Goal: Book appointment/travel/reservation

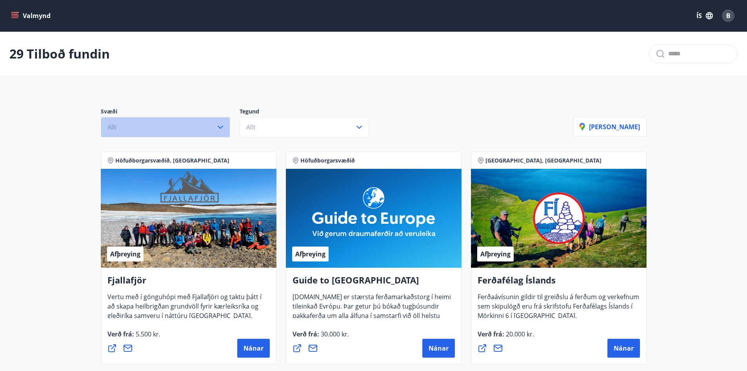
click at [167, 127] on button "Allt" at bounding box center [165, 127] width 129 height 20
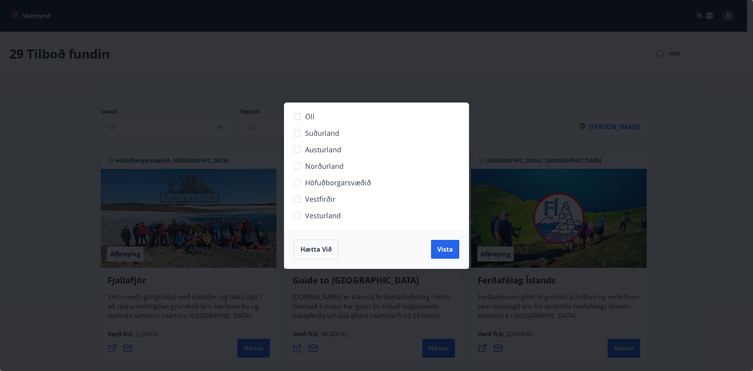
click at [321, 166] on span "Norðurland" at bounding box center [324, 166] width 38 height 10
click at [458, 248] on button "Vista" at bounding box center [445, 249] width 28 height 19
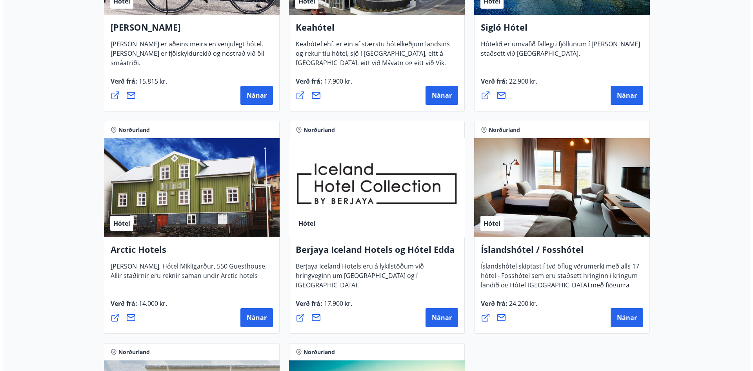
scroll to position [353, 0]
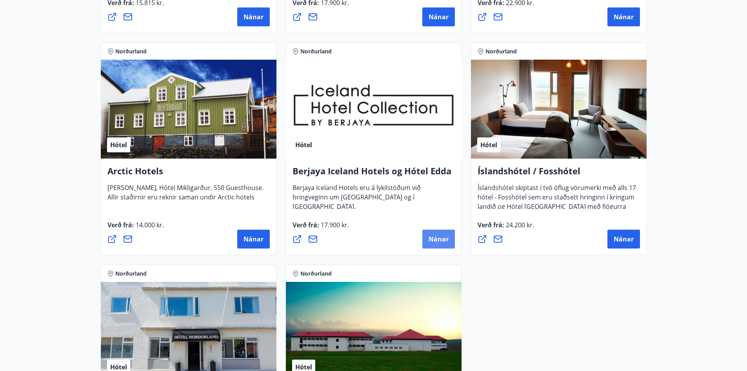
click at [433, 237] on span "Nánar" at bounding box center [439, 239] width 20 height 9
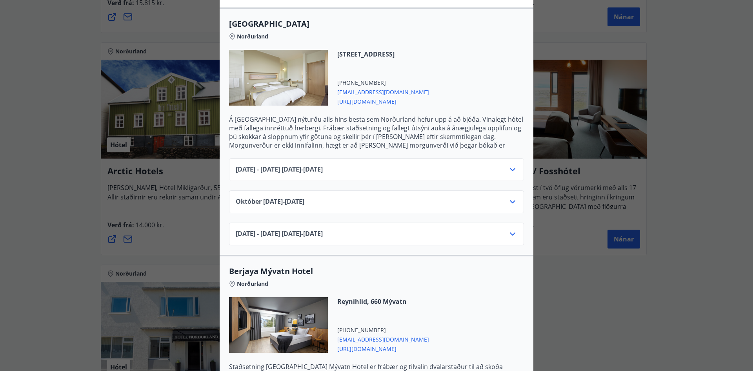
scroll to position [235, 0]
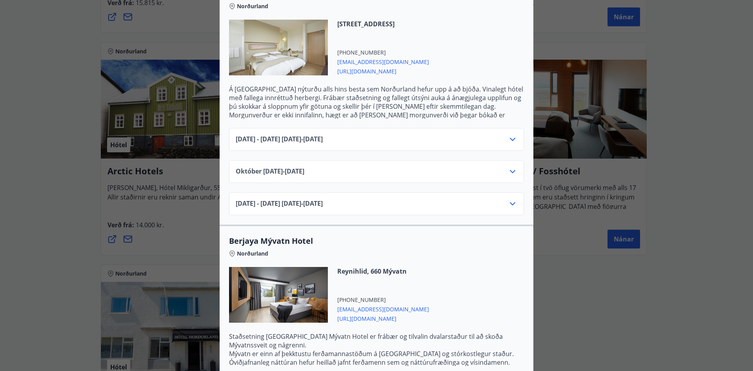
click at [510, 138] on icon at bounding box center [512, 139] width 5 height 3
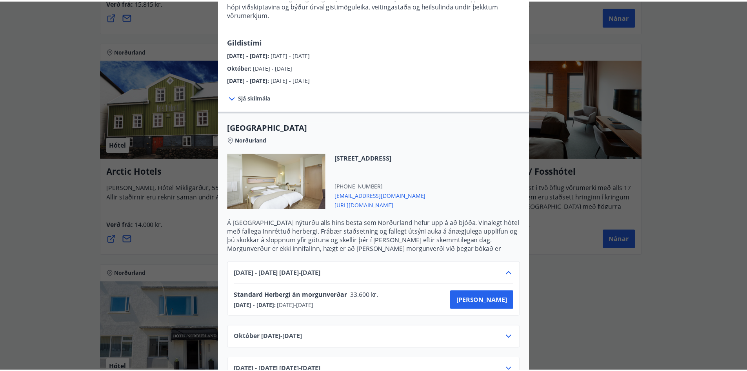
scroll to position [118, 0]
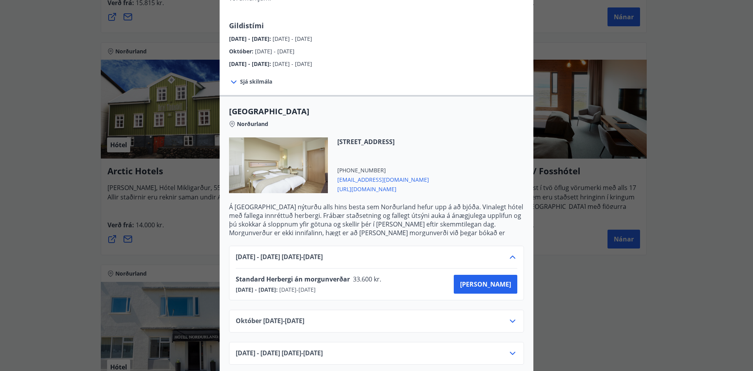
click at [706, 176] on div "Berjaya Iceland Hotels og Hótel Edda Berjaya Iceland Hotels og Hótel Edda eru h…" at bounding box center [376, 67] width 753 height 371
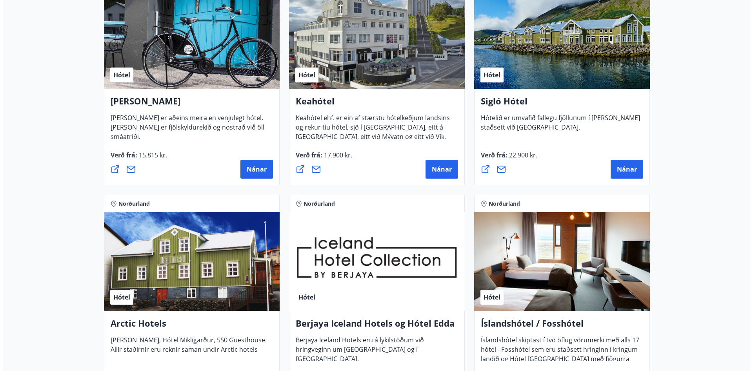
scroll to position [196, 0]
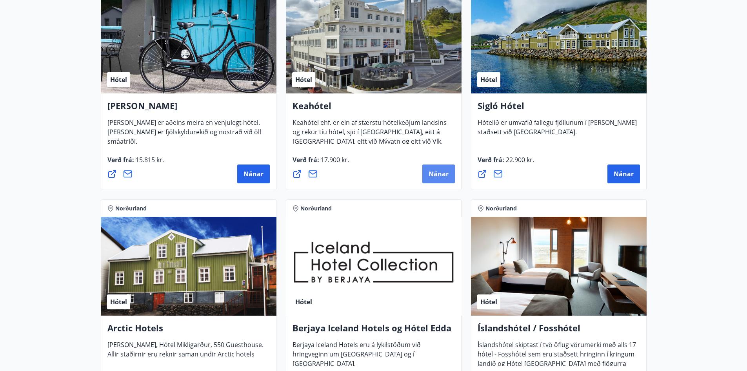
click at [448, 173] on span "Nánar" at bounding box center [439, 173] width 20 height 9
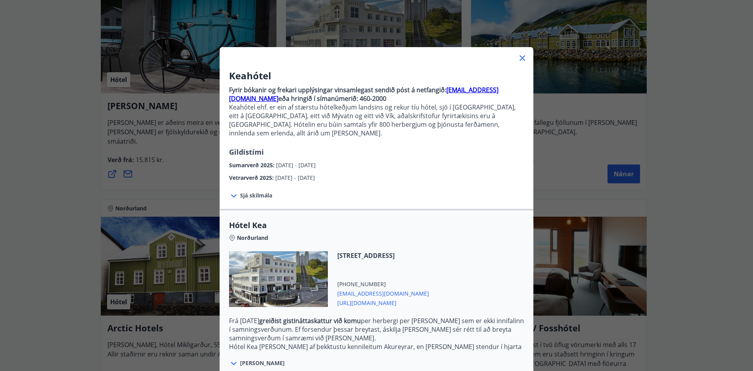
scroll to position [68, 0]
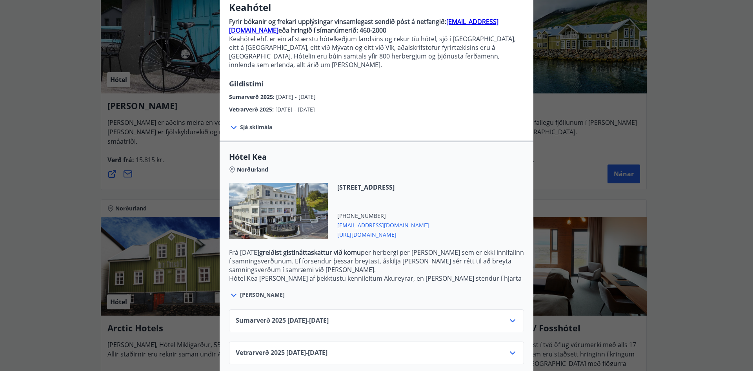
click at [380, 316] on div "Sumarverð [PHONE_NUMBER][DATE] - [DATE]" at bounding box center [377, 324] width 282 height 16
click at [511, 316] on icon at bounding box center [512, 320] width 9 height 9
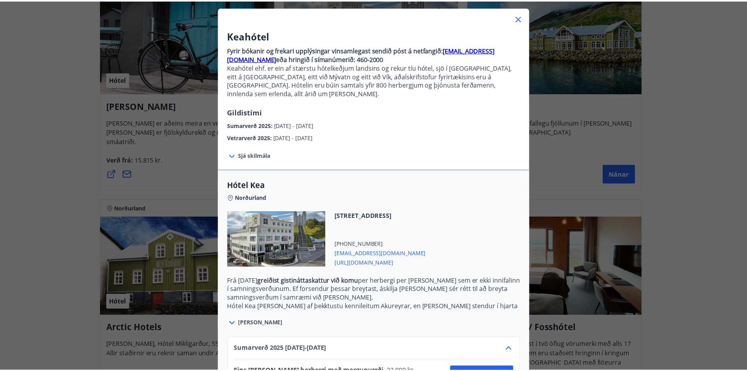
scroll to position [0, 0]
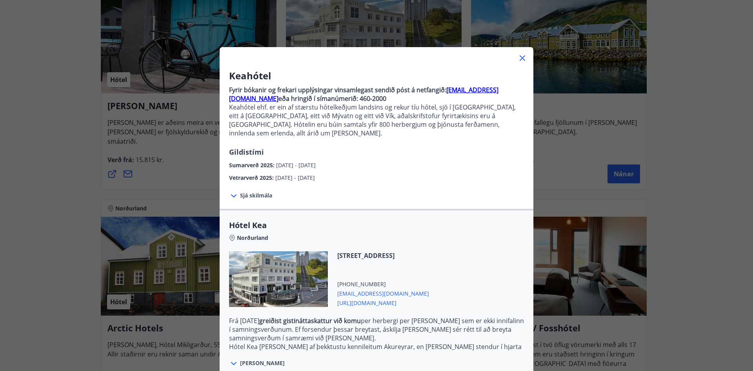
click at [523, 59] on icon at bounding box center [522, 57] width 9 height 9
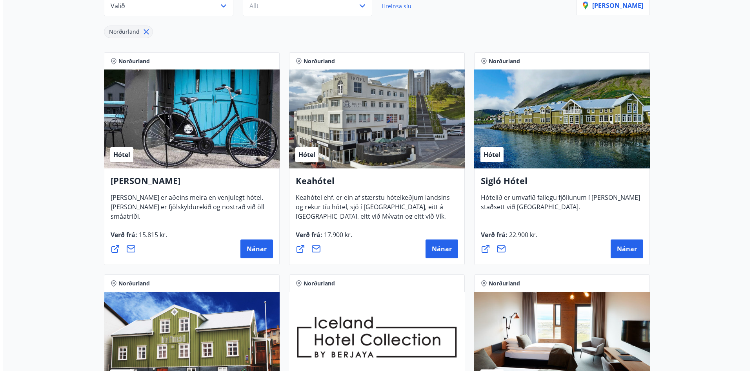
scroll to position [118, 0]
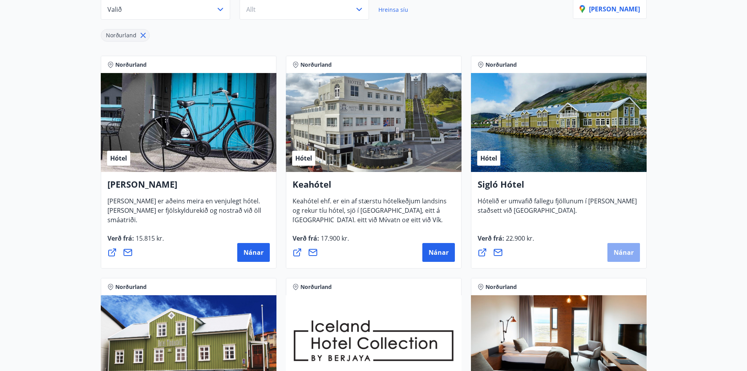
click at [637, 254] on button "Nánar" at bounding box center [624, 252] width 33 height 19
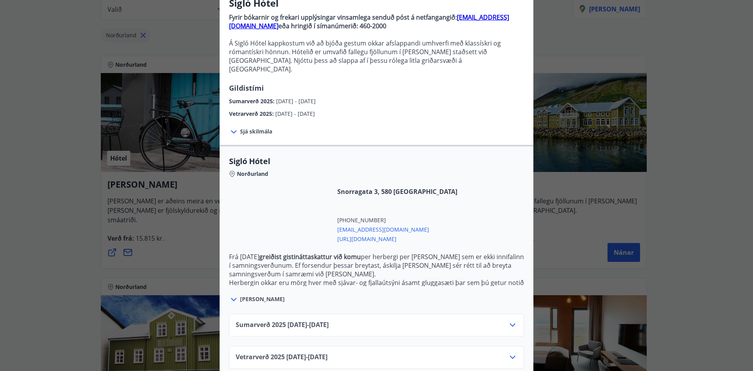
scroll to position [77, 0]
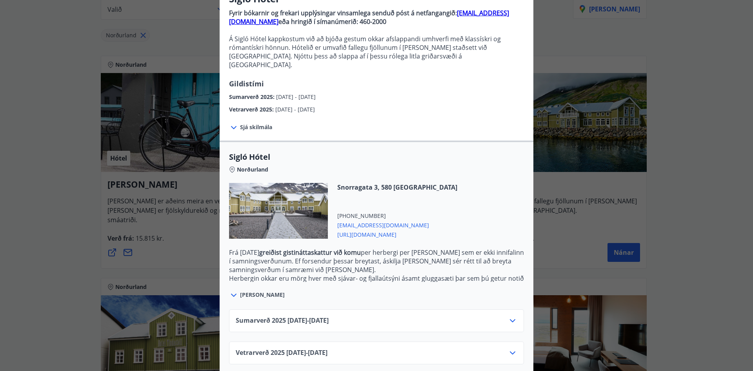
click at [327, 348] on span "Vetrarverð [PHONE_NUMBER][DATE] - [DATE]" at bounding box center [282, 352] width 92 height 9
click at [510, 348] on icon at bounding box center [512, 352] width 9 height 9
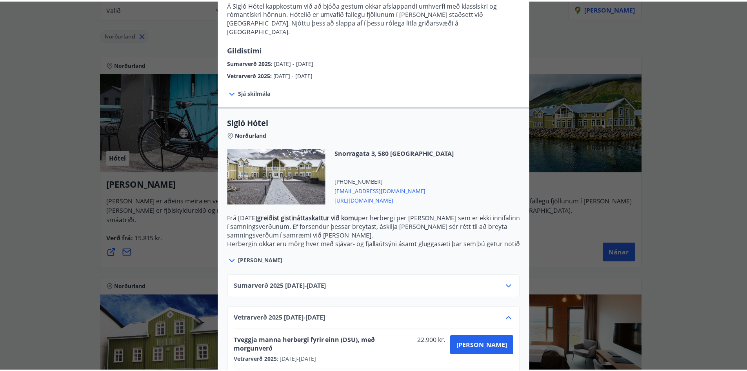
scroll to position [140, 0]
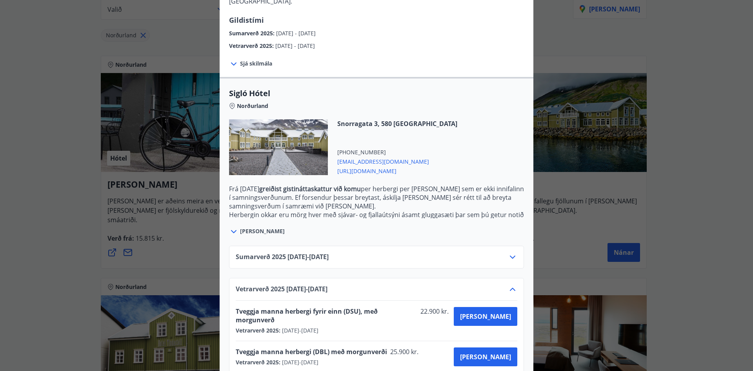
click at [676, 128] on div "Sigló Hótel Fyrir bókarnir og frekari upplýsingar vinsamlega senduð póst á netf…" at bounding box center [376, 45] width 753 height 371
